Goal: Task Accomplishment & Management: Manage account settings

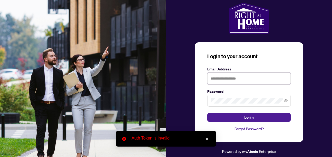
click at [261, 80] on input "text" at bounding box center [249, 79] width 84 height 12
type input "**********"
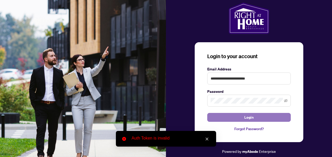
click at [245, 120] on span "Login" at bounding box center [248, 117] width 9 height 8
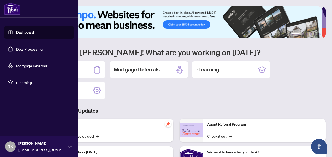
click at [28, 51] on link "Deal Processing" at bounding box center [29, 49] width 26 height 5
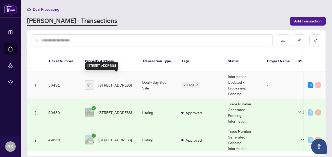
click at [112, 82] on span "[STREET_ADDRESS]" at bounding box center [114, 85] width 33 height 6
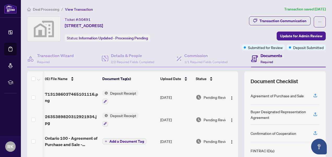
scroll to position [0, 18]
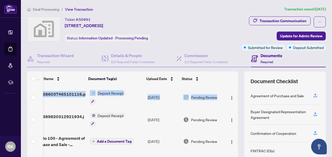
drag, startPoint x: 234, startPoint y: 106, endPoint x: 235, endPoint y: 97, distance: 9.1
click at [235, 97] on div "(6) File Name Document Tag(s) Upload Date Status 7131386037465101116.png Deposi…" at bounding box center [176, 136] width 299 height 128
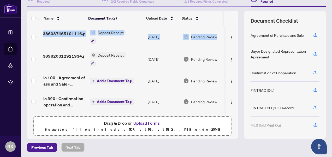
scroll to position [0, 0]
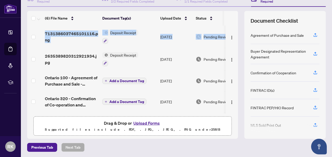
click at [123, 138] on div "(6) File Name Document Tag(s) Upload Date Status 7131386037465101116.png Deposi…" at bounding box center [132, 75] width 211 height 128
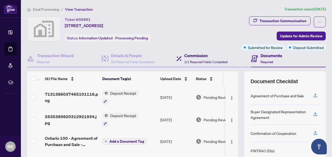
click at [201, 58] on div "Commission 1/1 Required Fields Completed" at bounding box center [205, 58] width 43 height 12
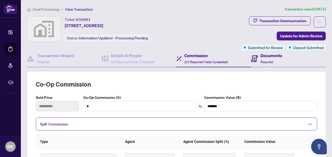
click at [255, 52] on span at bounding box center [254, 58] width 7 height 12
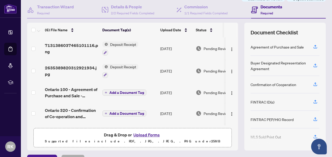
scroll to position [61, 0]
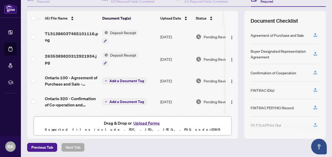
click at [140, 124] on button "Upload Forms" at bounding box center [146, 123] width 29 height 7
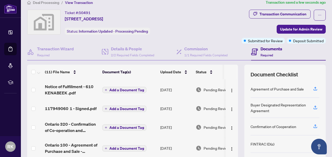
scroll to position [4, 0]
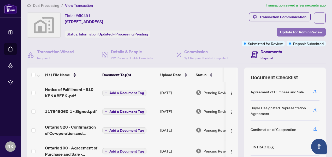
click at [291, 30] on span "Update for Admin Review" at bounding box center [301, 32] width 42 height 8
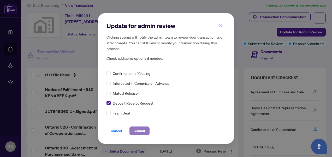
click at [138, 133] on span "Submit" at bounding box center [140, 131] width 12 height 8
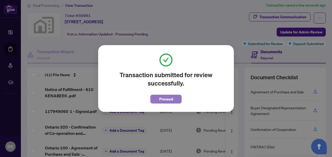
click at [172, 102] on span "Proceed" at bounding box center [166, 99] width 14 height 8
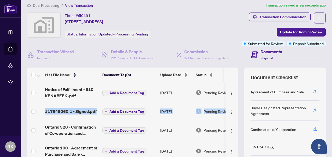
drag, startPoint x: 234, startPoint y: 102, endPoint x: 232, endPoint y: 106, distance: 4.2
click at [232, 106] on div "(11) File Name Document Tag(s) Upload Date Status Notice of Fulfillment - 610 K…" at bounding box center [176, 132] width 299 height 128
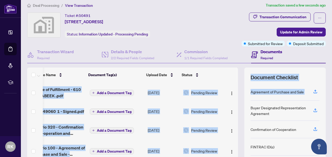
drag, startPoint x: 234, startPoint y: 108, endPoint x: 332, endPoint y: 78, distance: 102.2
click at [332, 78] on html "Dashboard Deal Processing Mortgage Referrals rLearning RK [PERSON_NAME] [EMAIL_…" at bounding box center [166, 78] width 332 height 157
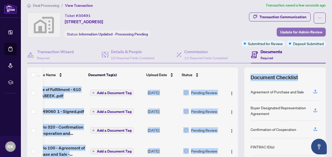
click at [289, 31] on span "Update for Admin Review" at bounding box center [301, 32] width 42 height 8
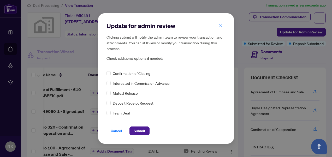
click at [111, 102] on div "Deposit Receipt Request" at bounding box center [165, 103] width 119 height 6
click at [138, 127] on span "Submit" at bounding box center [140, 131] width 12 height 8
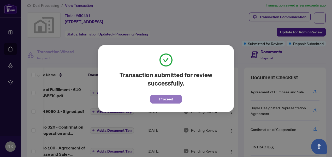
click at [168, 100] on span "Proceed" at bounding box center [166, 99] width 14 height 8
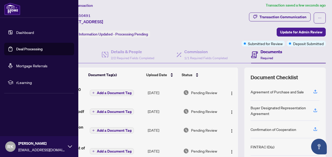
click at [26, 30] on link "Dashboard" at bounding box center [25, 32] width 18 height 5
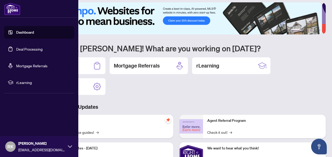
click at [38, 50] on link "Deal Processing" at bounding box center [29, 49] width 26 height 5
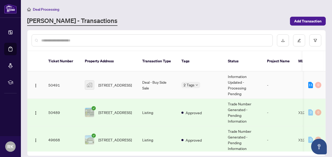
click at [146, 80] on td "Deal - Buy Side Sale" at bounding box center [157, 85] width 39 height 27
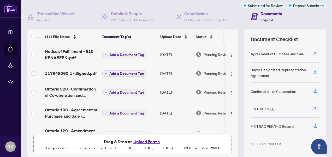
scroll to position [47, 0]
